Goal: Task Accomplishment & Management: Use online tool/utility

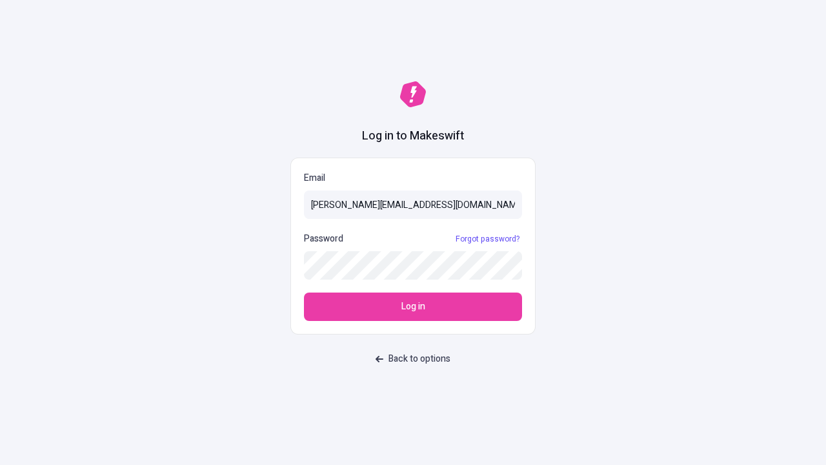
type input "sasha+test-ui@makeswift.com"
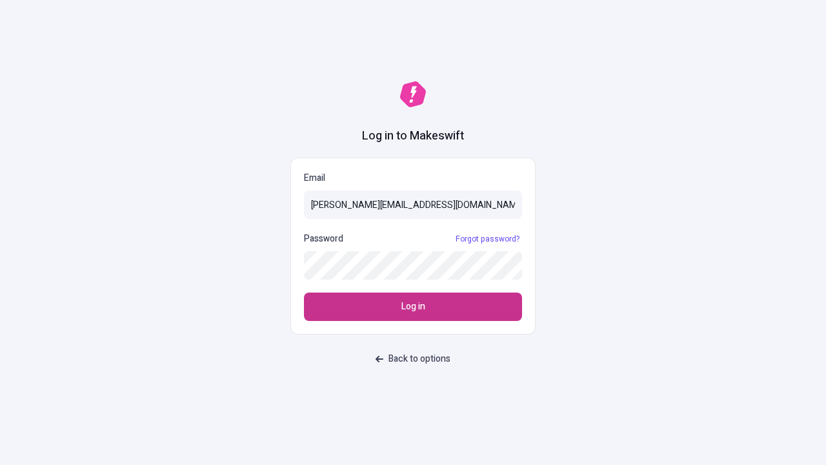
click at [413, 307] on span "Log in" at bounding box center [413, 306] width 24 height 14
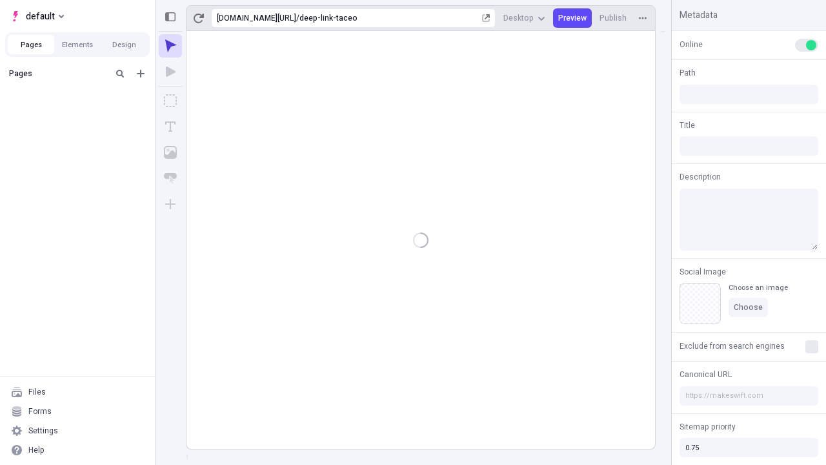
type input "/deep-link-taceo"
click at [36, 16] on span "default" at bounding box center [40, 15] width 29 height 15
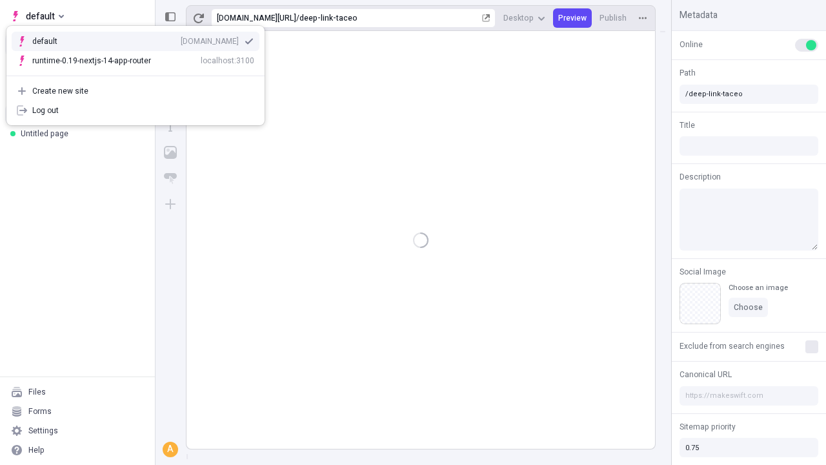
click at [181, 39] on div "[DOMAIN_NAME]" at bounding box center [210, 41] width 58 height 10
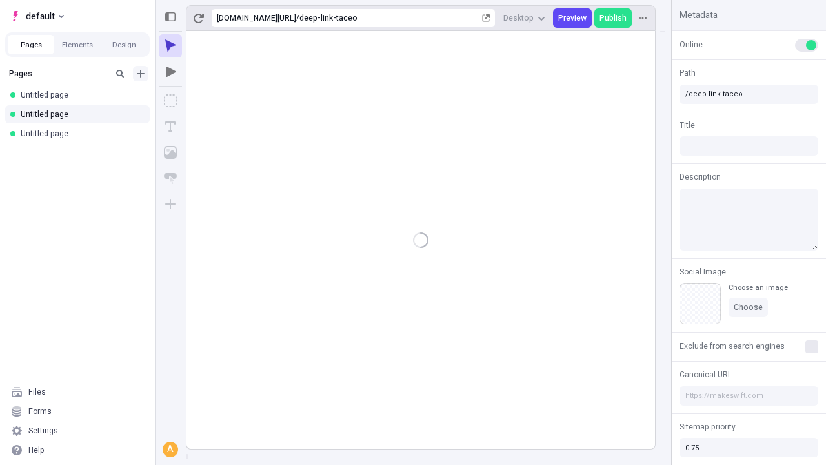
click at [141, 74] on icon "Add new" at bounding box center [141, 74] width 8 height 8
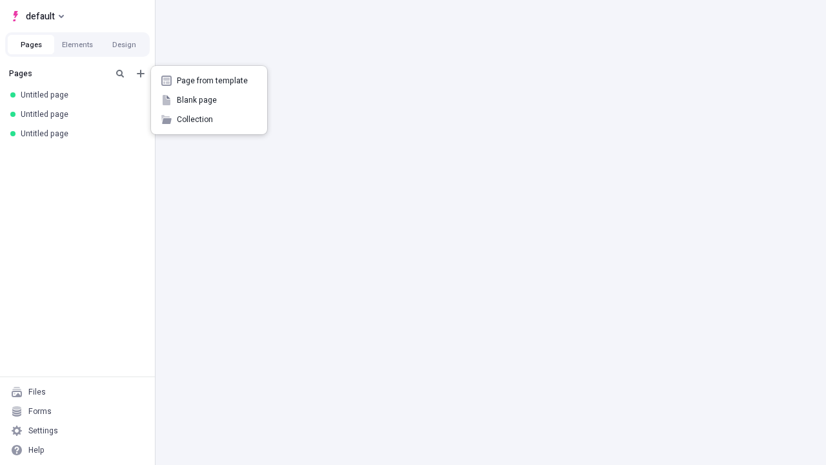
click at [209, 100] on span "Blank page" at bounding box center [217, 100] width 80 height 10
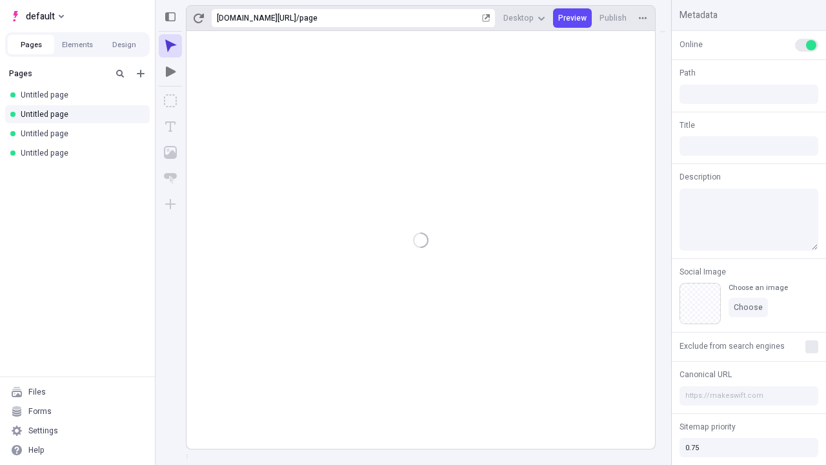
type input "/page"
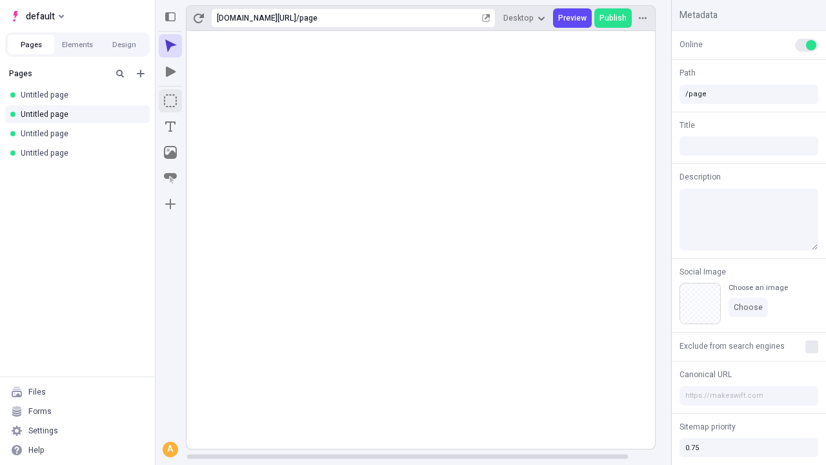
click at [170, 101] on icon "Box" at bounding box center [170, 100] width 13 height 13
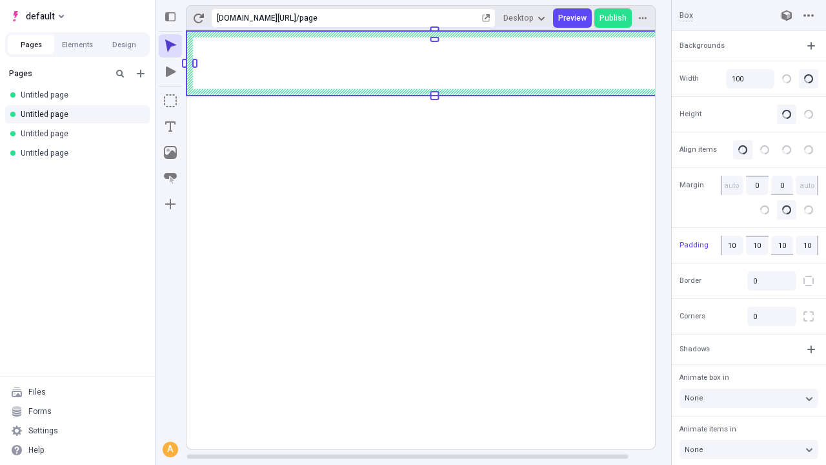
click at [170, 152] on icon "Image" at bounding box center [170, 152] width 13 height 13
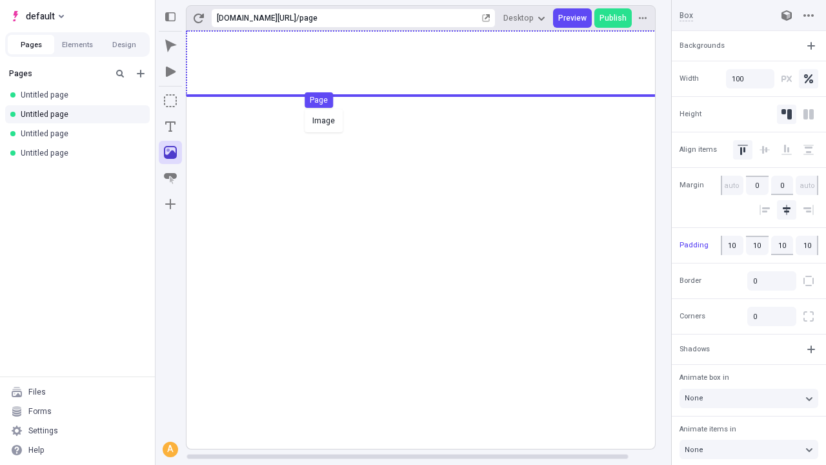
click at [434, 63] on div "Image Page" at bounding box center [413, 232] width 826 height 465
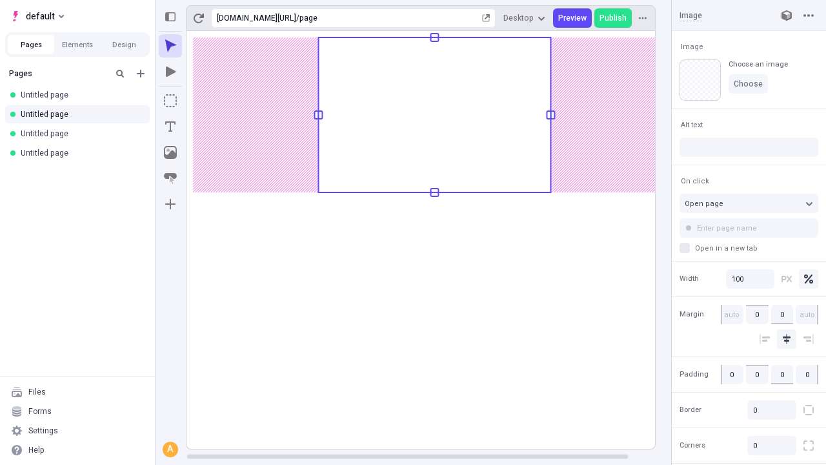
click at [170, 127] on icon "Text" at bounding box center [170, 126] width 10 height 10
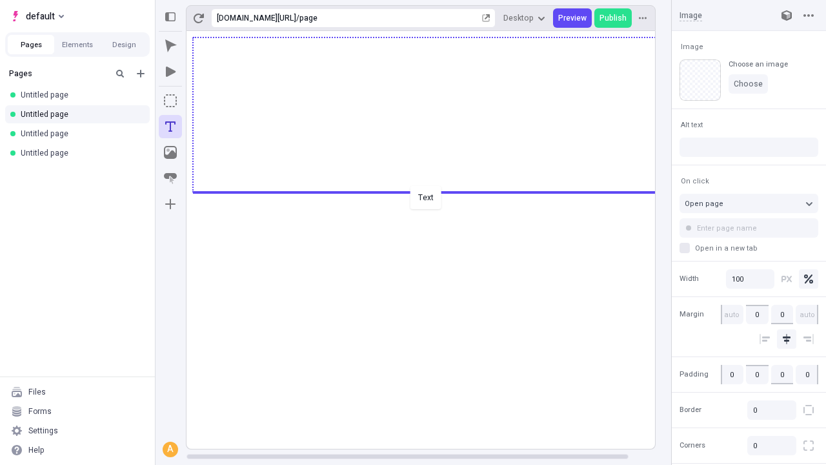
click at [434, 191] on div "Text" at bounding box center [413, 232] width 826 height 465
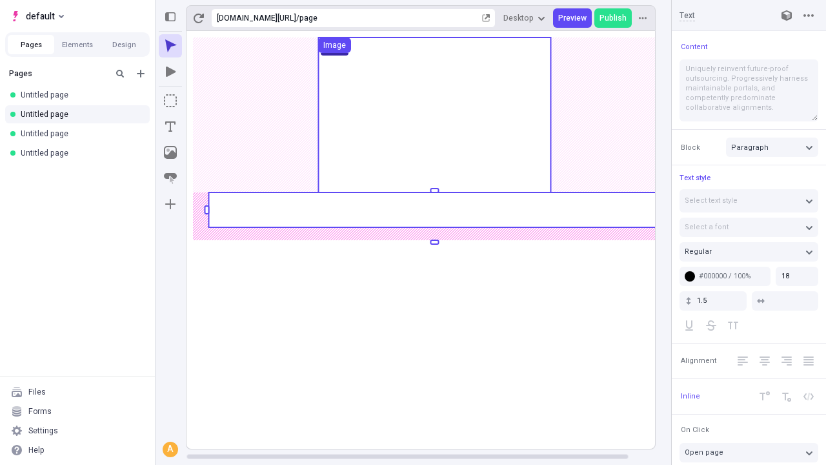
click at [434, 210] on rect at bounding box center [434, 209] width 452 height 35
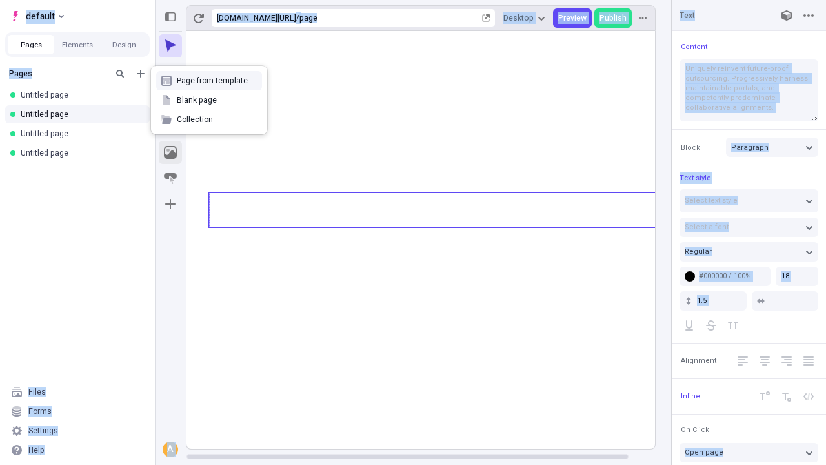
click at [170, 152] on icon "Image" at bounding box center [170, 152] width 13 height 13
